Goal: Information Seeking & Learning: Find specific fact

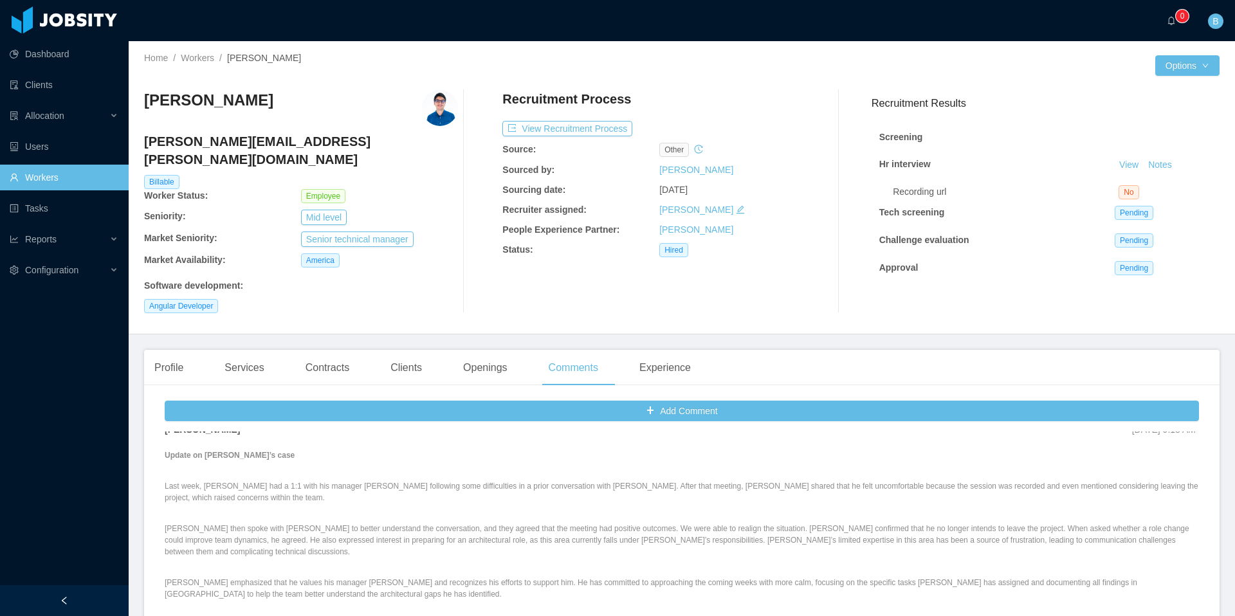
scroll to position [1105, 0]
click at [258, 360] on div "Services" at bounding box center [244, 368] width 60 height 36
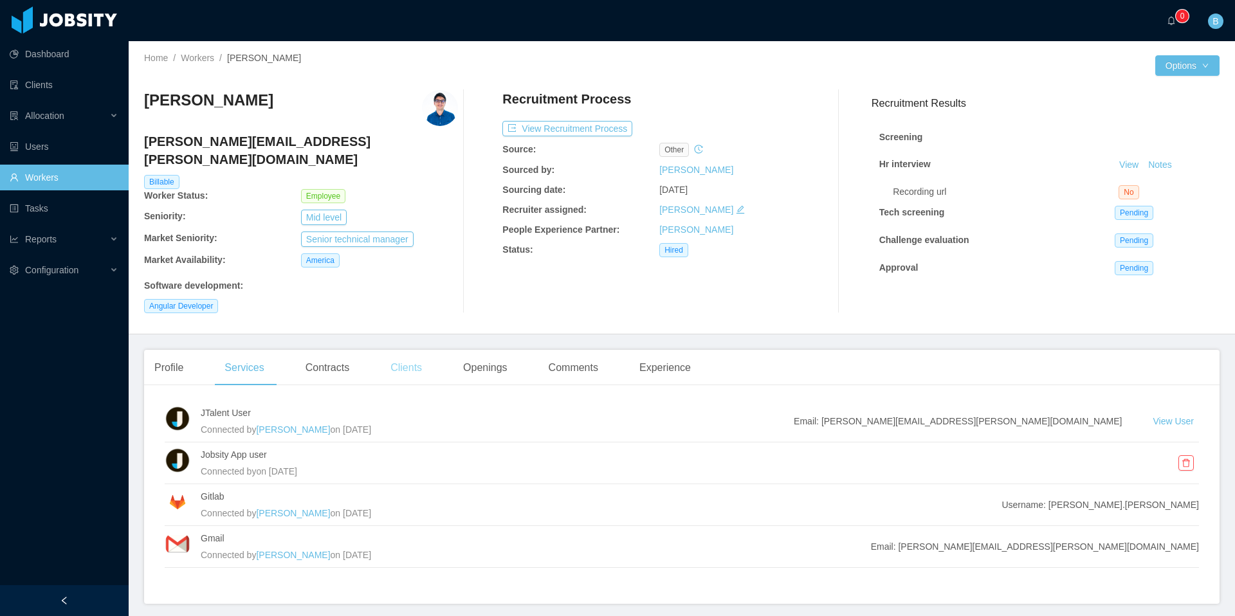
click at [392, 357] on div "Clients" at bounding box center [406, 368] width 52 height 36
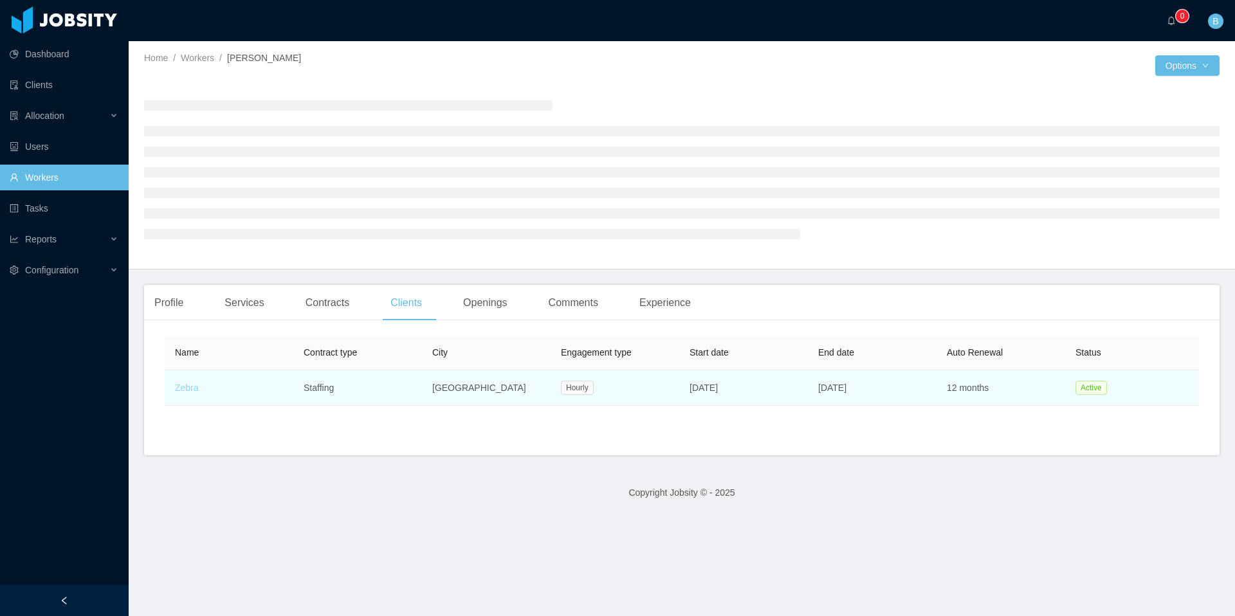
click at [185, 389] on table "Name Contract type City Engagement type Start date End date Auto Renewal Status…" at bounding box center [808, 371] width 1287 height 70
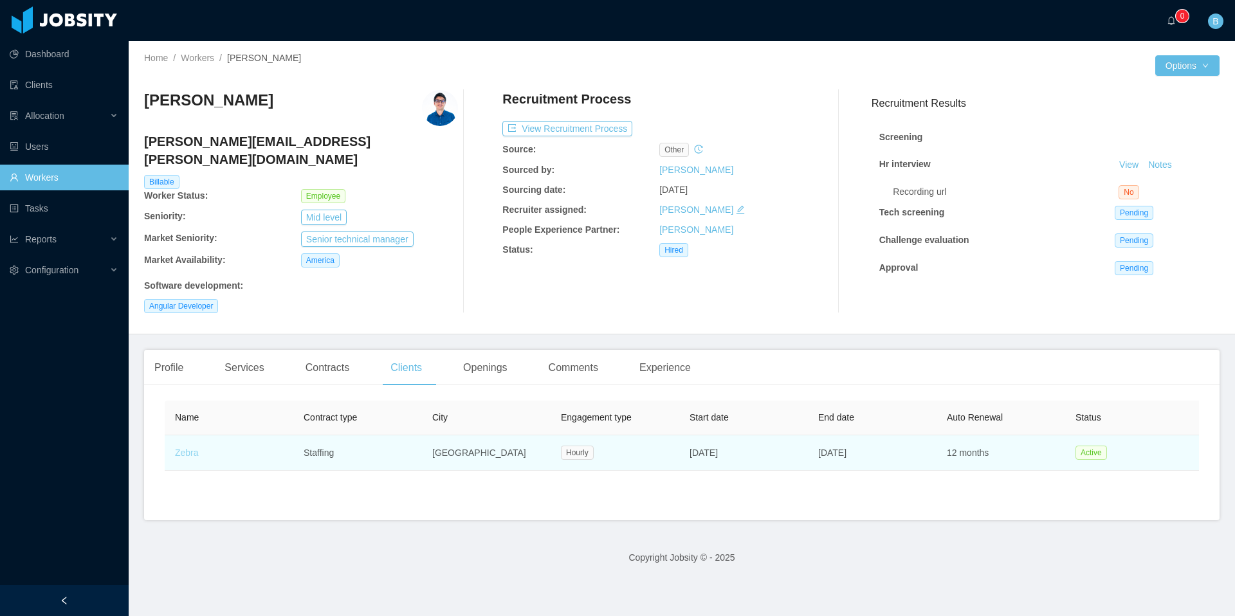
click at [186, 448] on link "Zebra" at bounding box center [187, 453] width 24 height 10
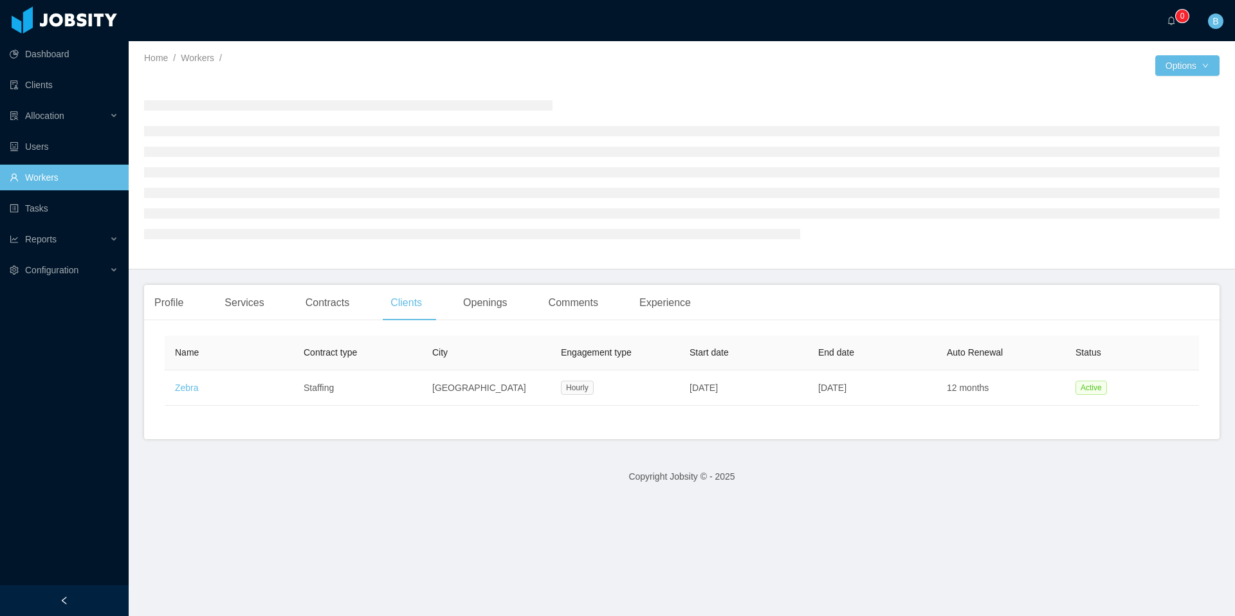
click at [76, 178] on link "Workers" at bounding box center [64, 178] width 109 height 26
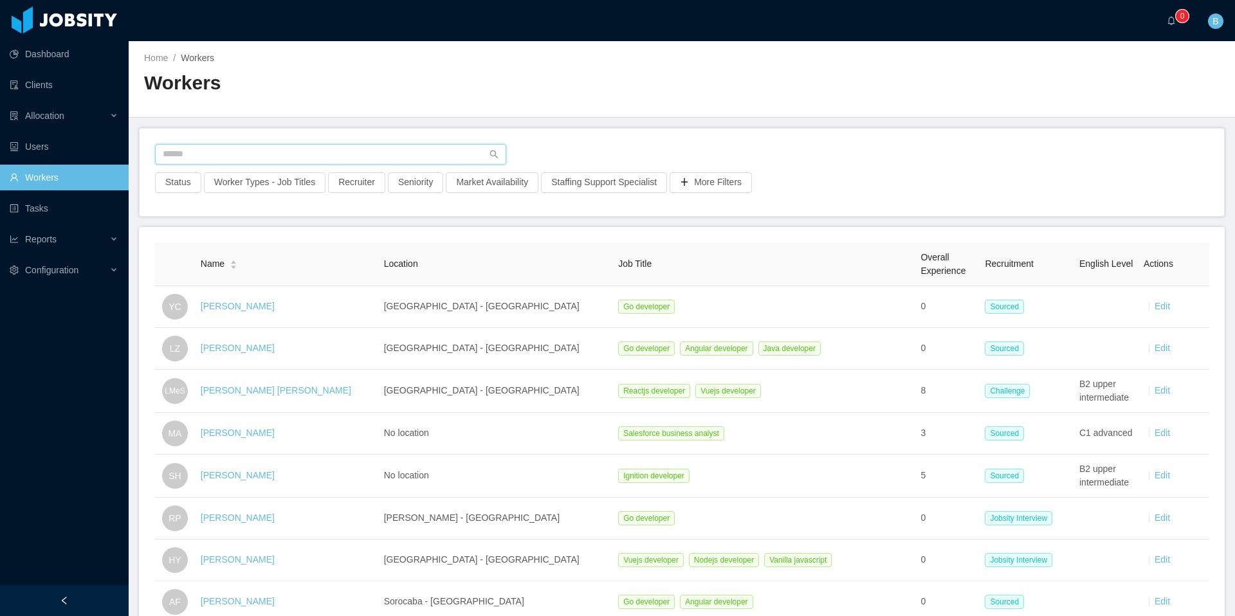
click at [243, 156] on input "text" at bounding box center [330, 154] width 351 height 21
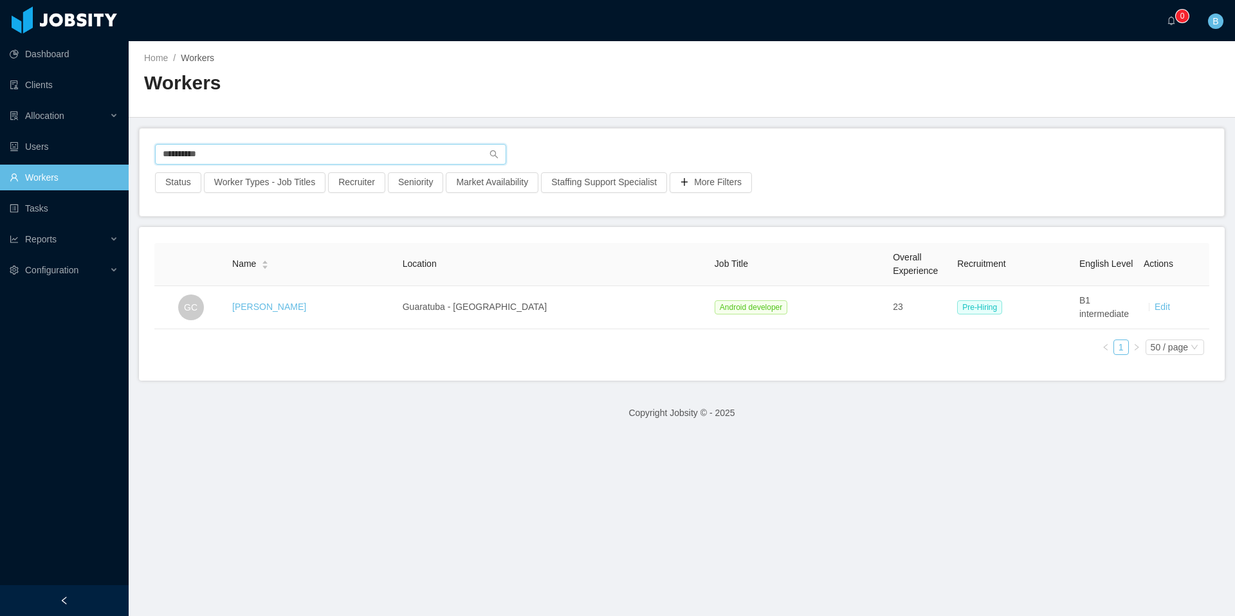
type input "**********"
